Goal: Navigation & Orientation: Go to known website

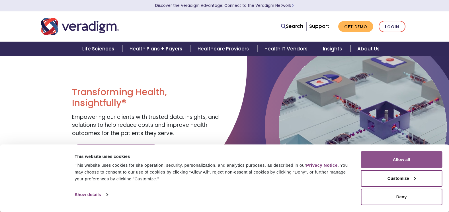
click at [395, 160] on button "Allow all" at bounding box center [401, 159] width 81 height 17
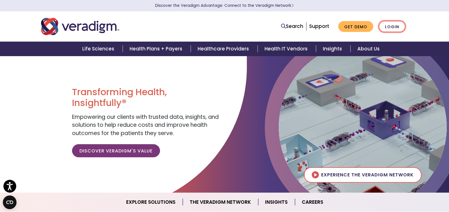
click at [395, 28] on link "Login" at bounding box center [392, 27] width 27 height 12
